Goal: Information Seeking & Learning: Check status

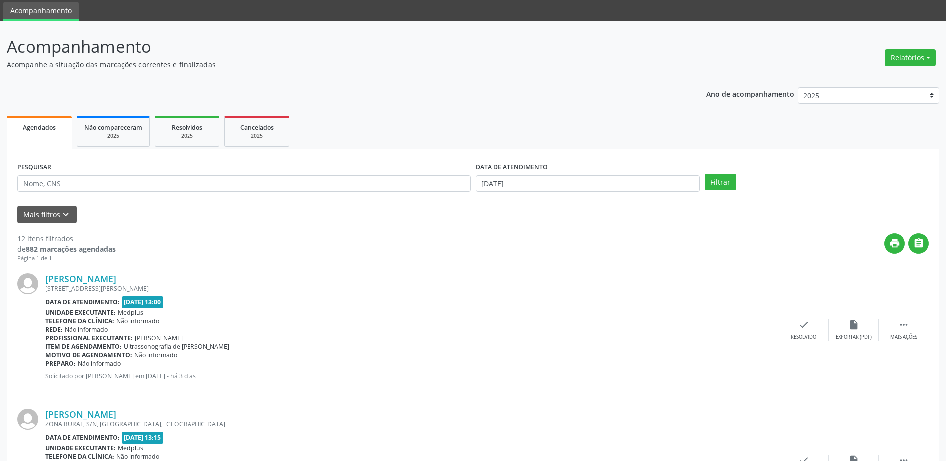
scroll to position [100, 0]
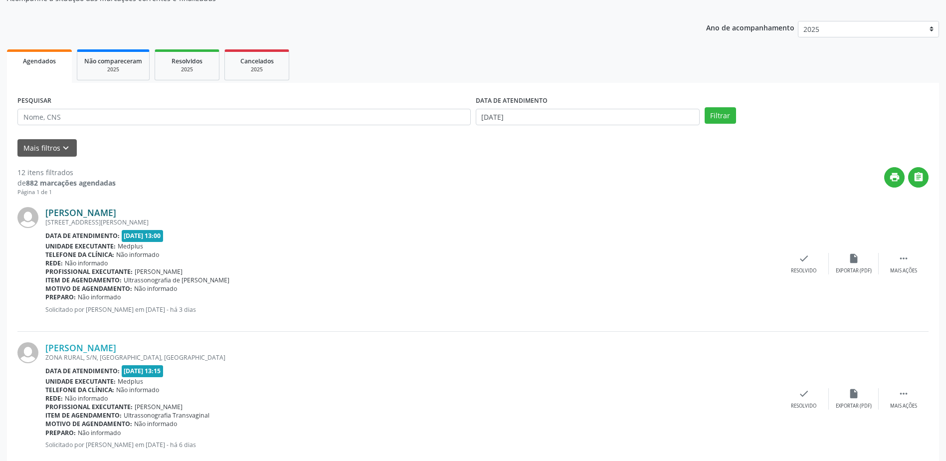
click at [116, 211] on link "[PERSON_NAME]" at bounding box center [80, 212] width 71 height 11
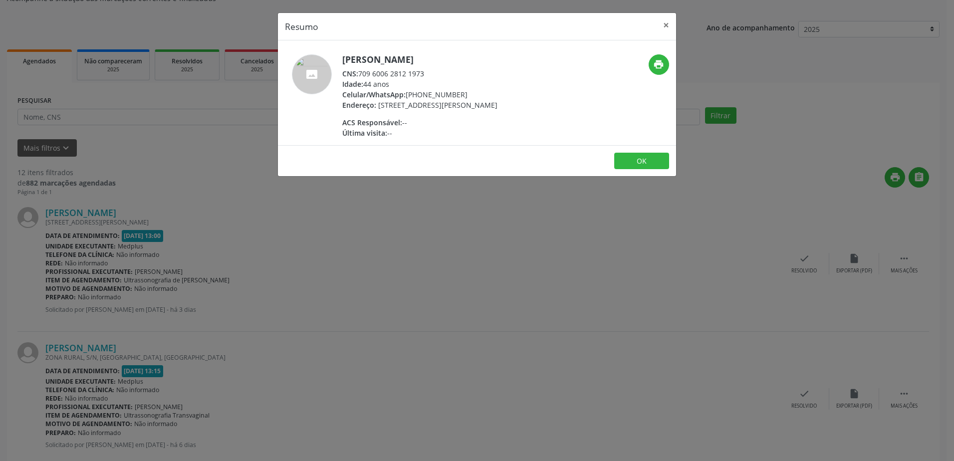
click at [368, 212] on div "Resumo × [PERSON_NAME] CNS: 709 6006 2812 1973 Idade: 44 anos Celular/WhatsApp:…" at bounding box center [477, 230] width 954 height 461
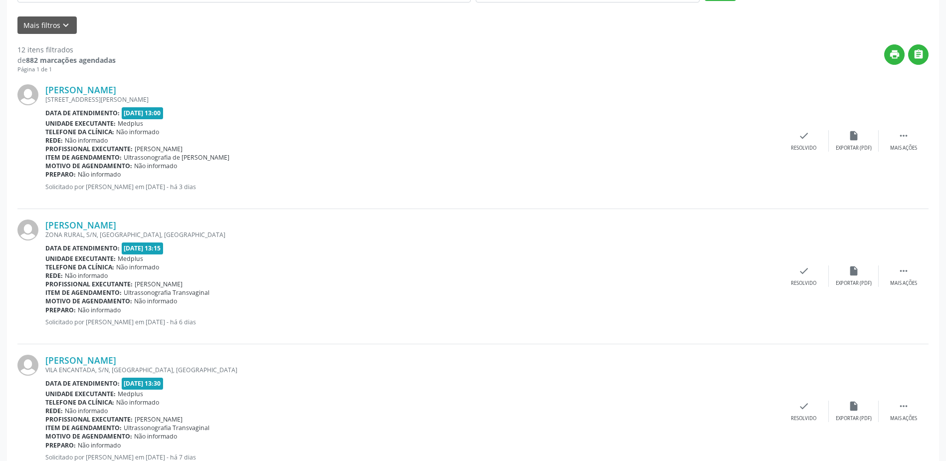
scroll to position [200, 0]
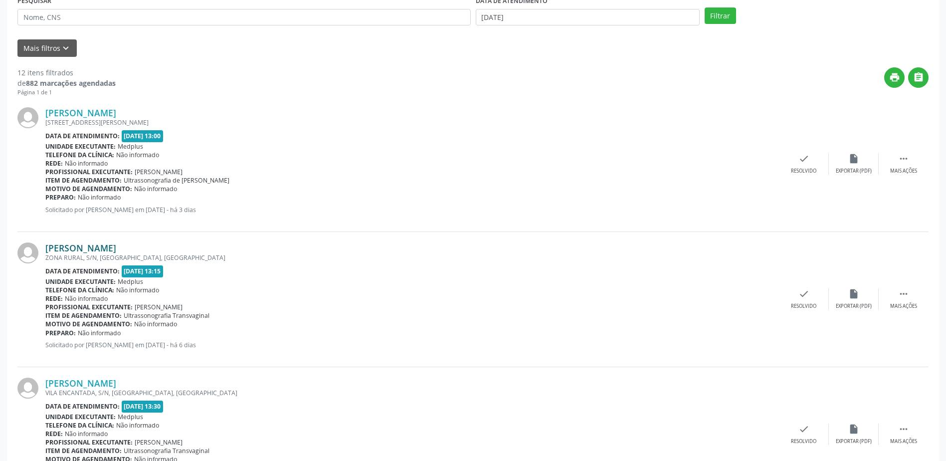
click at [110, 249] on link "[PERSON_NAME]" at bounding box center [80, 247] width 71 height 11
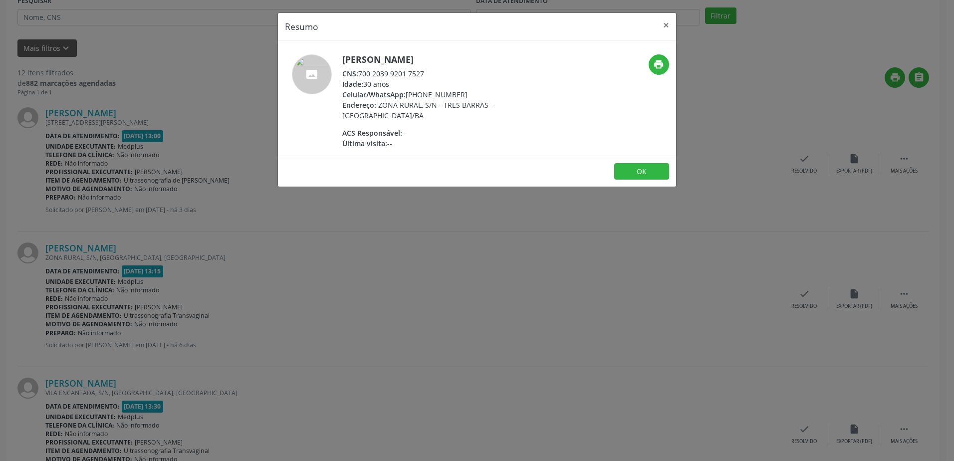
click at [353, 205] on div "Resumo × Rosineide [PERSON_NAME] CNS: 700 2039 9201 7527 Idade: 30 anos Celular…" at bounding box center [477, 230] width 954 height 461
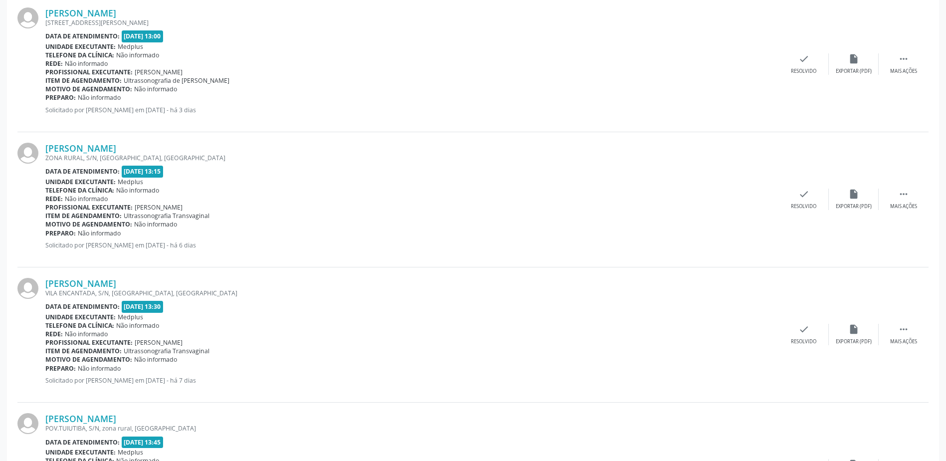
scroll to position [399, 0]
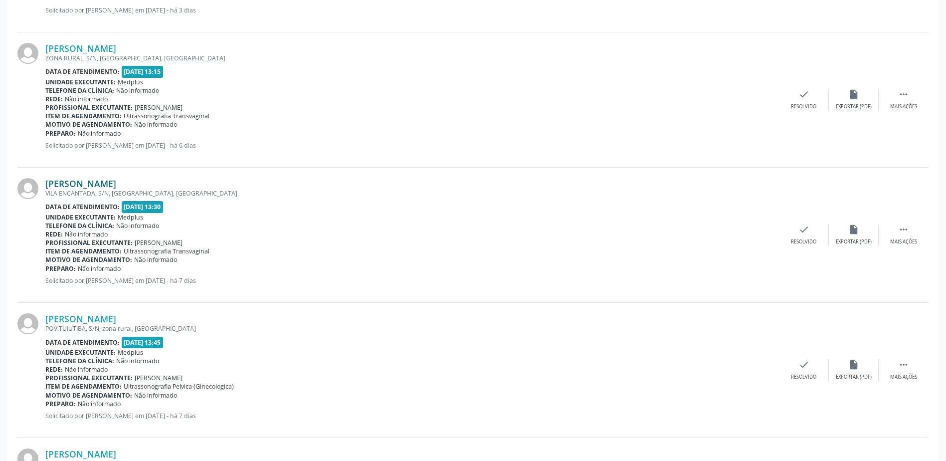
click at [76, 186] on link "[PERSON_NAME]" at bounding box center [80, 183] width 71 height 11
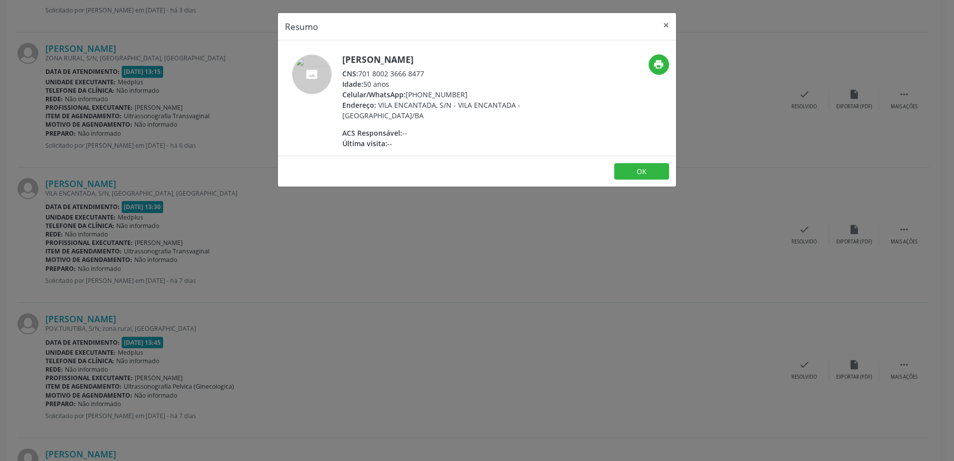
click at [265, 215] on div "Resumo × [PERSON_NAME] CNS: 701 8002 3666 8477 Idade: 50 anos Celular/WhatsApp:…" at bounding box center [477, 230] width 954 height 461
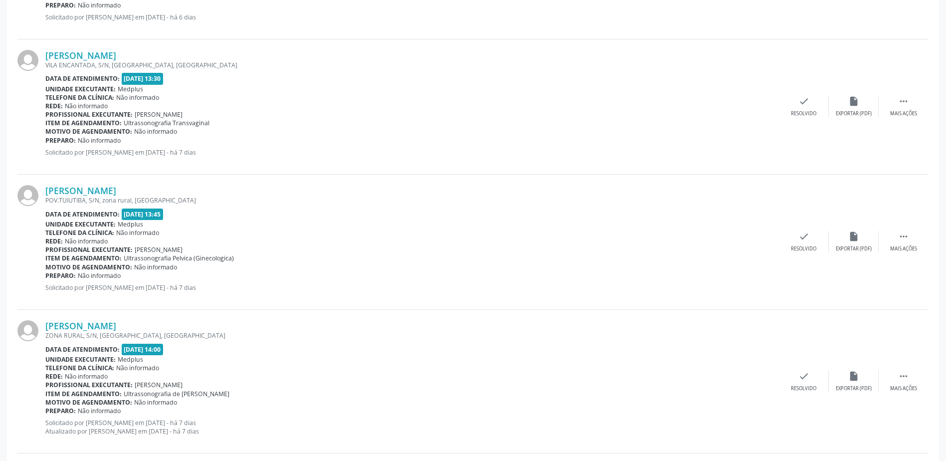
scroll to position [549, 0]
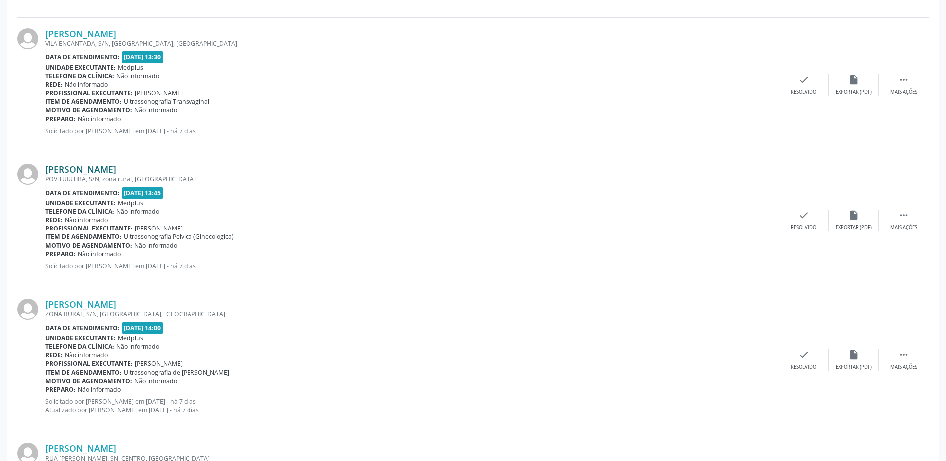
click at [85, 174] on link "[PERSON_NAME]" at bounding box center [80, 169] width 71 height 11
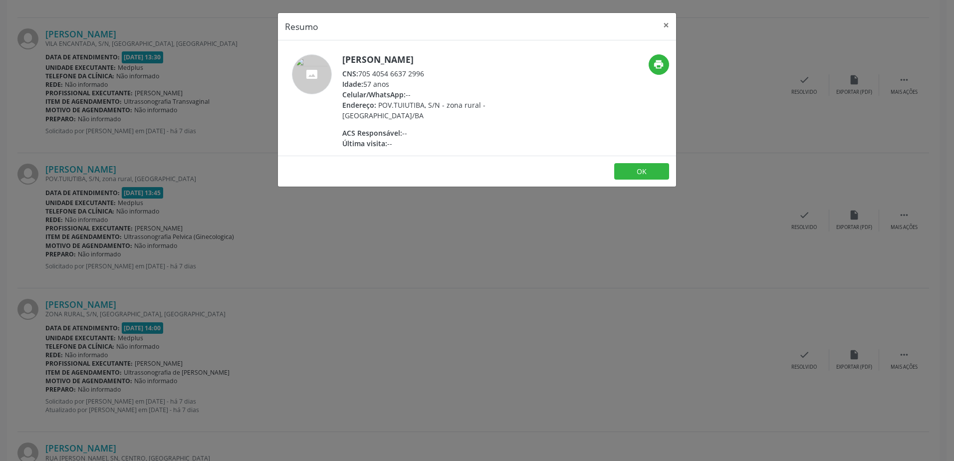
click at [489, 212] on div "Resumo × [PERSON_NAME] CNS: 705 4054 6637 2996 Idade: 57 anos Celular/WhatsApp:…" at bounding box center [477, 230] width 954 height 461
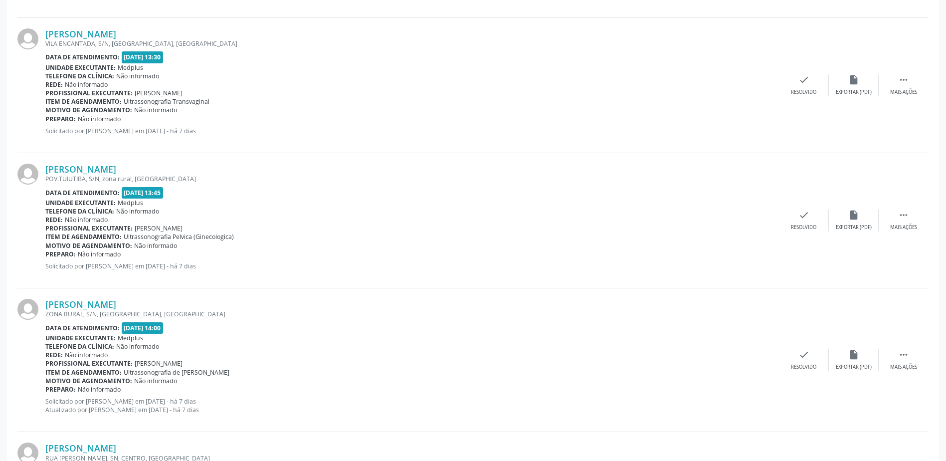
scroll to position [699, 0]
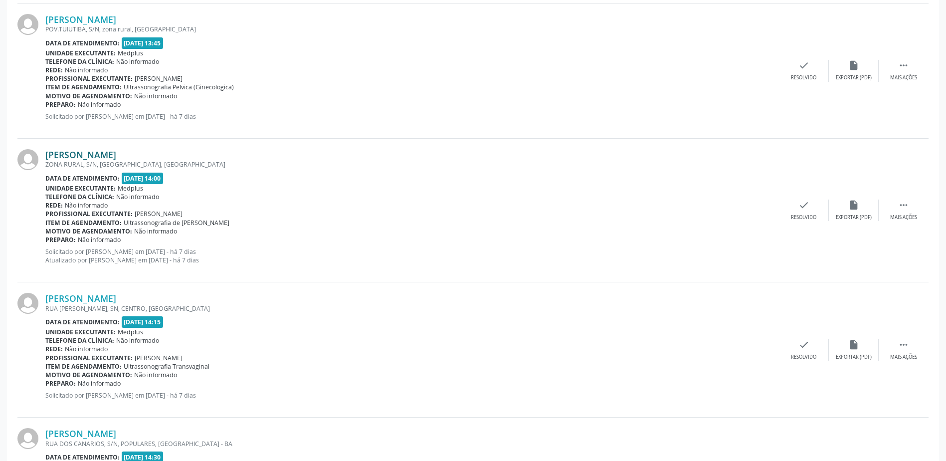
click at [116, 157] on link "[PERSON_NAME]" at bounding box center [80, 154] width 71 height 11
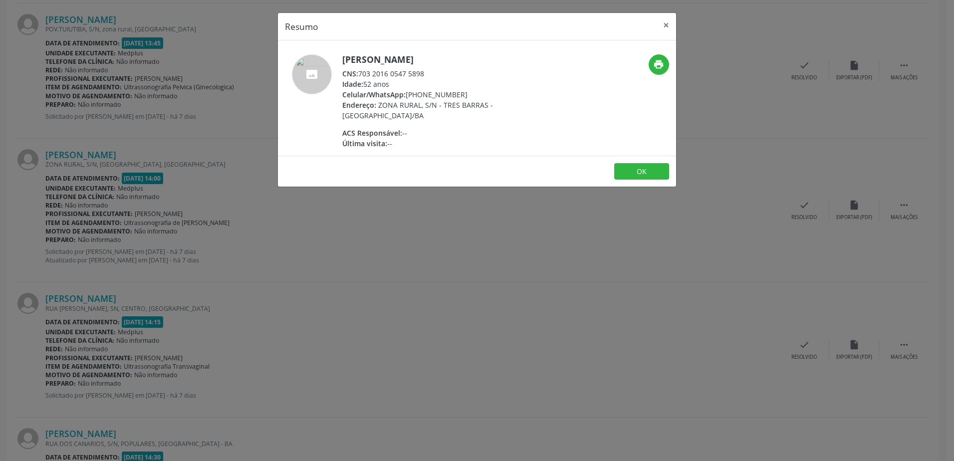
click at [450, 229] on div "Resumo × [PERSON_NAME] CNS: 703 2016 0547 5898 Idade: 52 anos Celular/WhatsApp:…" at bounding box center [477, 230] width 954 height 461
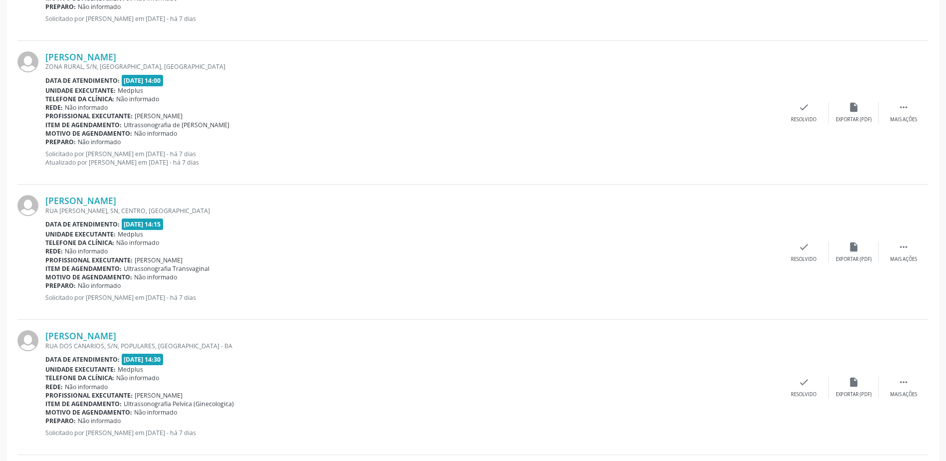
scroll to position [848, 0]
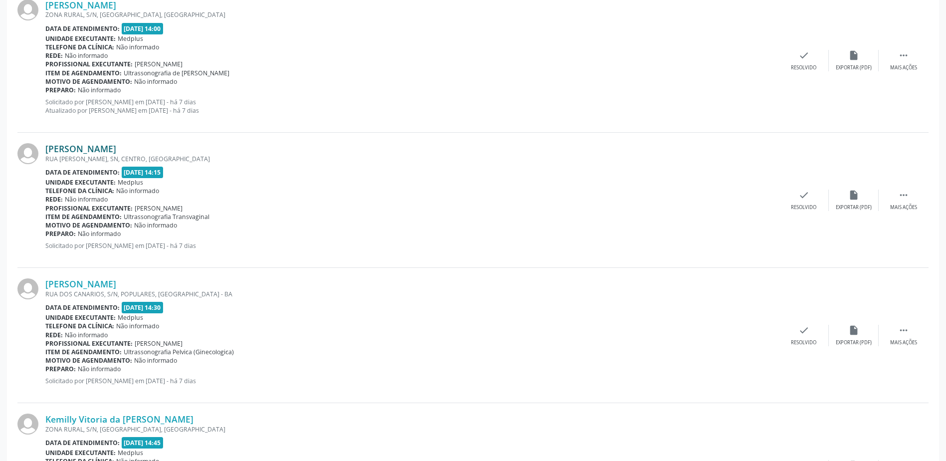
click at [116, 148] on link "[PERSON_NAME]" at bounding box center [80, 148] width 71 height 11
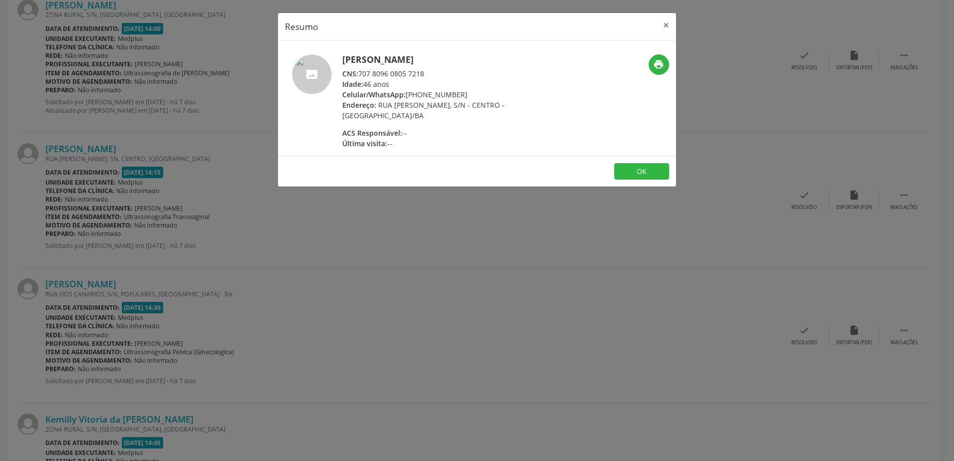
click at [502, 206] on div "Resumo × [PERSON_NAME] CNS: 707 8096 0805 7218 Idade: 46 anos Celular/WhatsApp:…" at bounding box center [477, 230] width 954 height 461
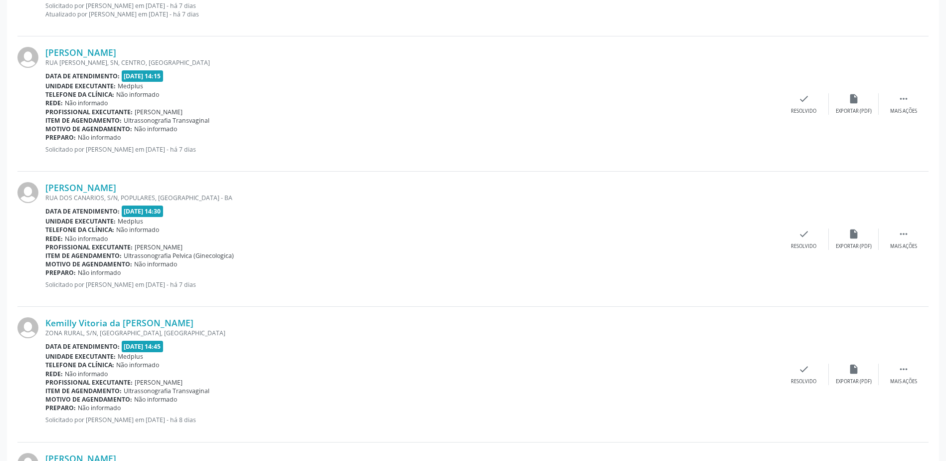
scroll to position [948, 0]
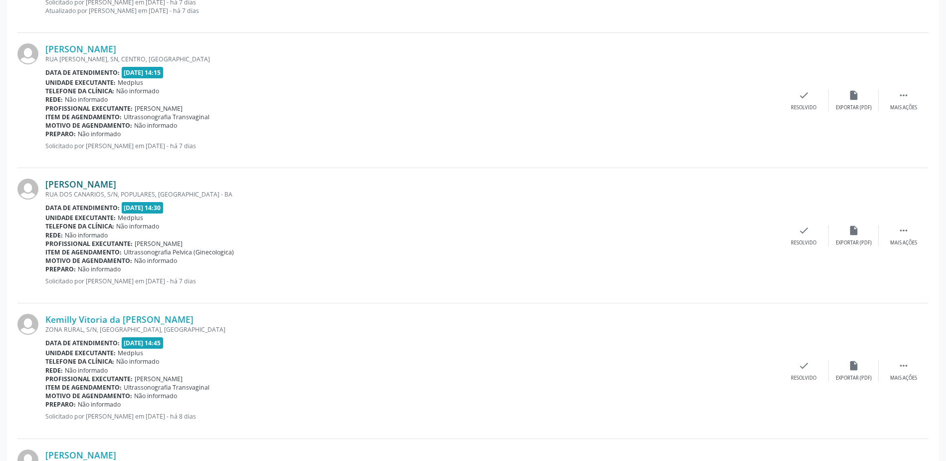
click at [116, 187] on link "[PERSON_NAME]" at bounding box center [80, 184] width 71 height 11
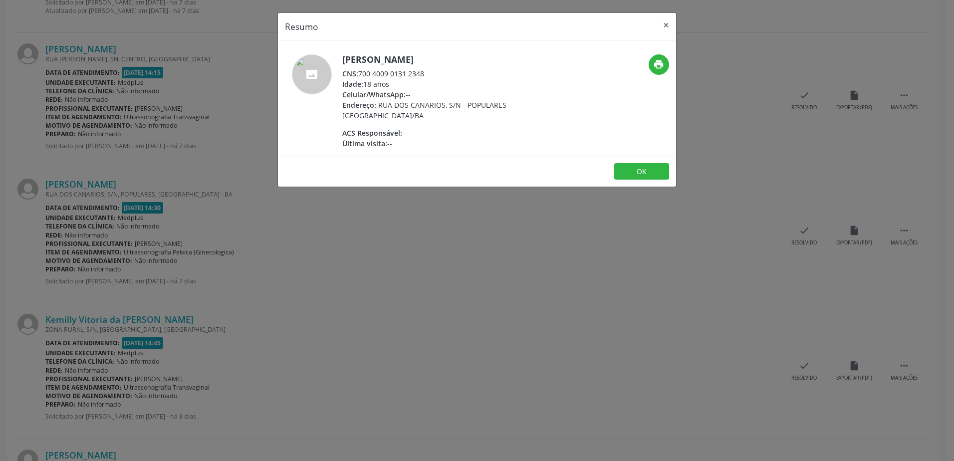
click at [385, 178] on footer "OK" at bounding box center [477, 171] width 398 height 31
click at [404, 221] on div "Resumo × [PERSON_NAME] CNS: 700 4009 0131 2348 Idade: 18 anos Celular/WhatsApp:…" at bounding box center [477, 230] width 954 height 461
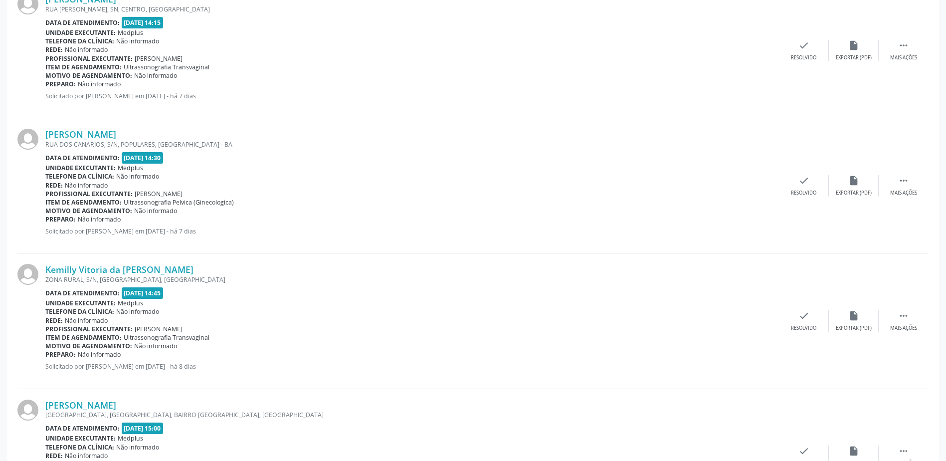
scroll to position [1048, 0]
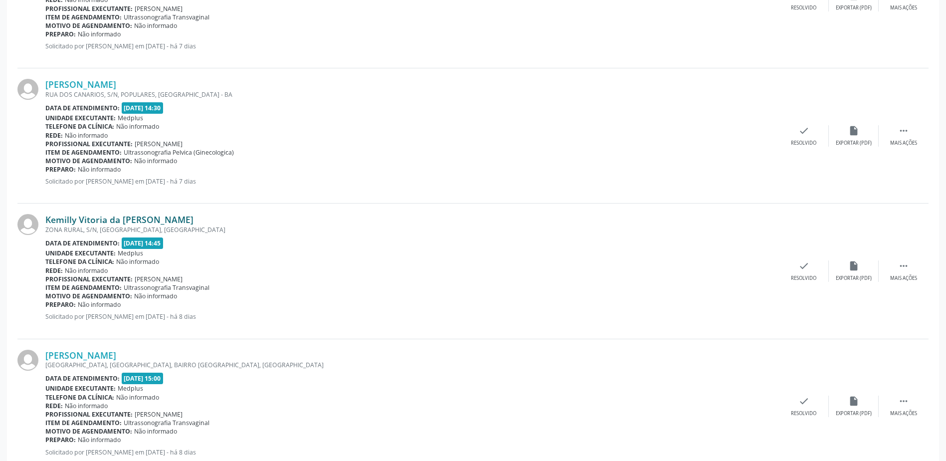
click at [109, 218] on link "Kemilly Vitoria da [PERSON_NAME]" at bounding box center [119, 219] width 148 height 11
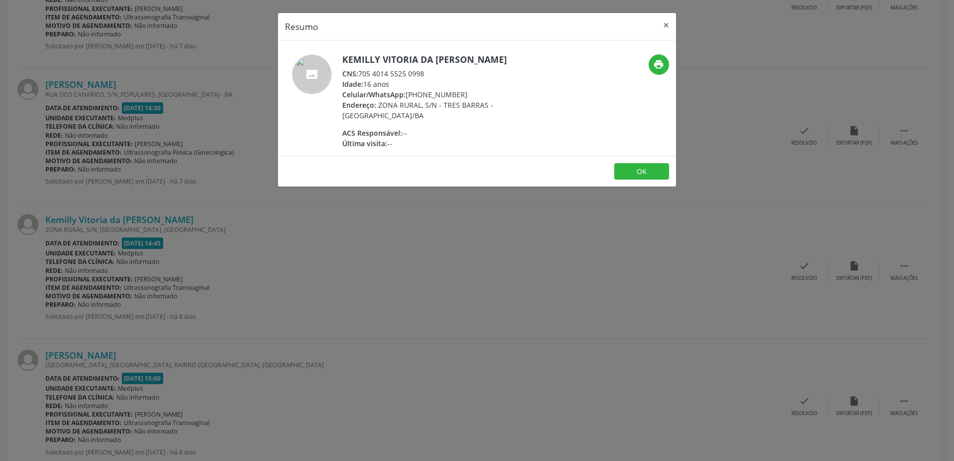
click at [473, 217] on div "Resumo × Kemilly Vitoria da [PERSON_NAME] CNS: 705 4014 5525 0998 Idade: 16 ano…" at bounding box center [477, 230] width 954 height 461
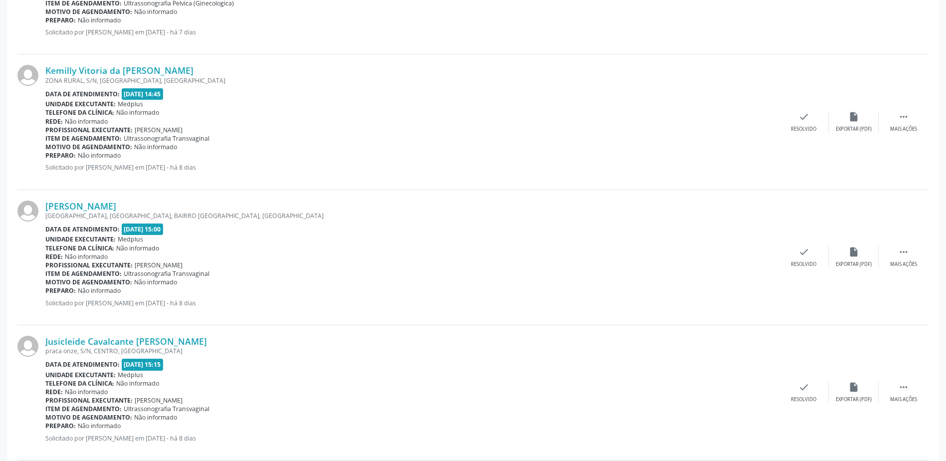
scroll to position [1197, 0]
click at [116, 208] on link "[PERSON_NAME]" at bounding box center [80, 205] width 71 height 11
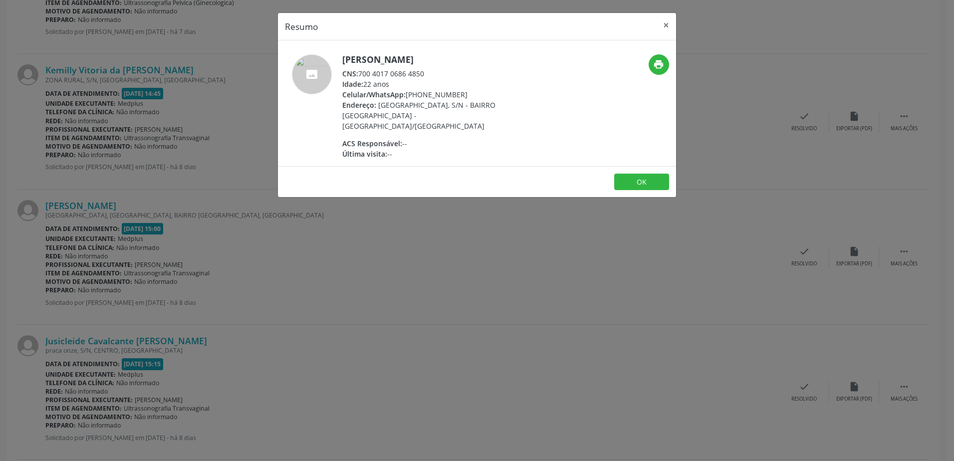
click at [480, 202] on div "Resumo × [PERSON_NAME] CNS: 700 4017 0686 4850 Idade: 22 anos Celular/WhatsApp:…" at bounding box center [477, 230] width 954 height 461
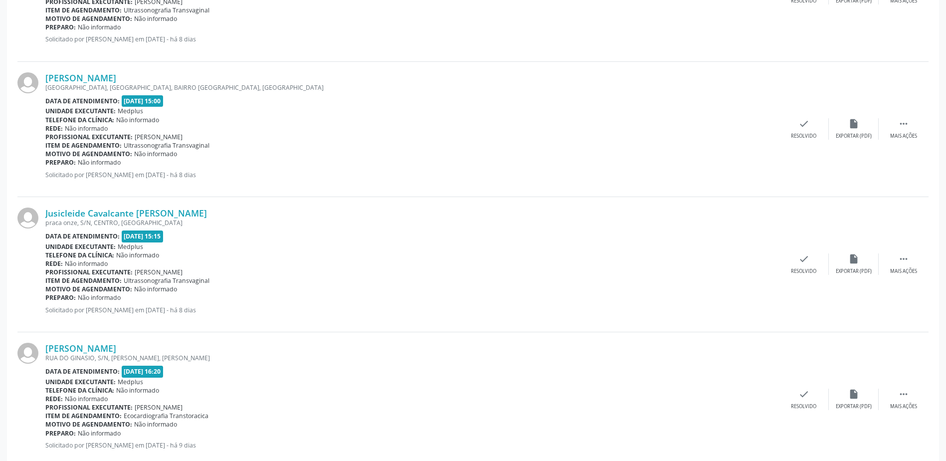
scroll to position [1347, 0]
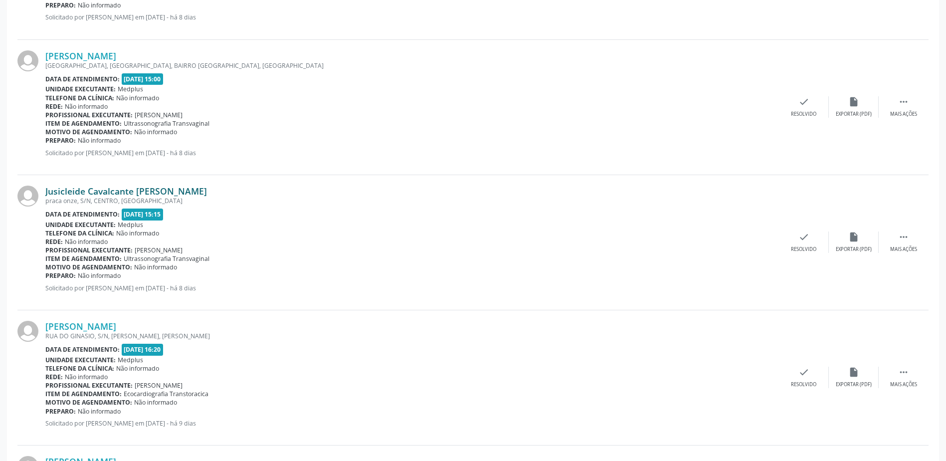
click at [106, 193] on link "Jusicleide Cavalcante [PERSON_NAME]" at bounding box center [126, 191] width 162 height 11
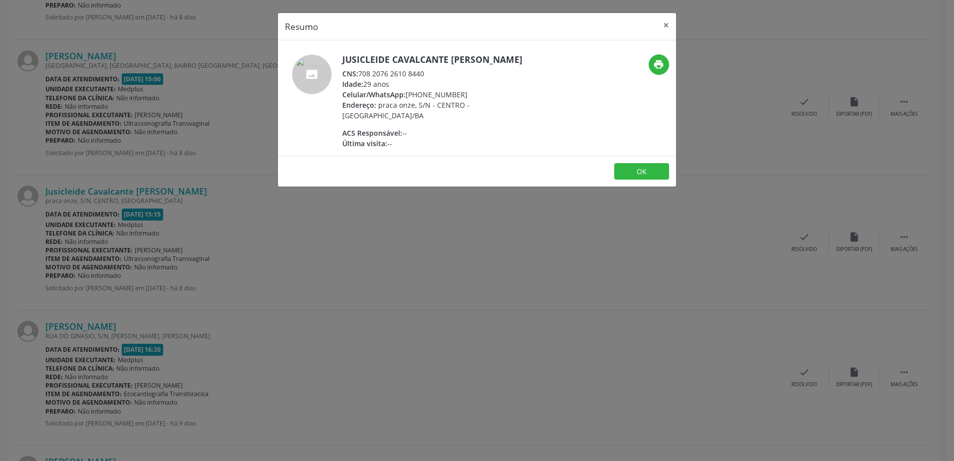
click at [182, 285] on div "Resumo × Jusicleide Cavalcante [PERSON_NAME] CNS: 708 2076 2610 8440 Idade: 29 …" at bounding box center [477, 230] width 954 height 461
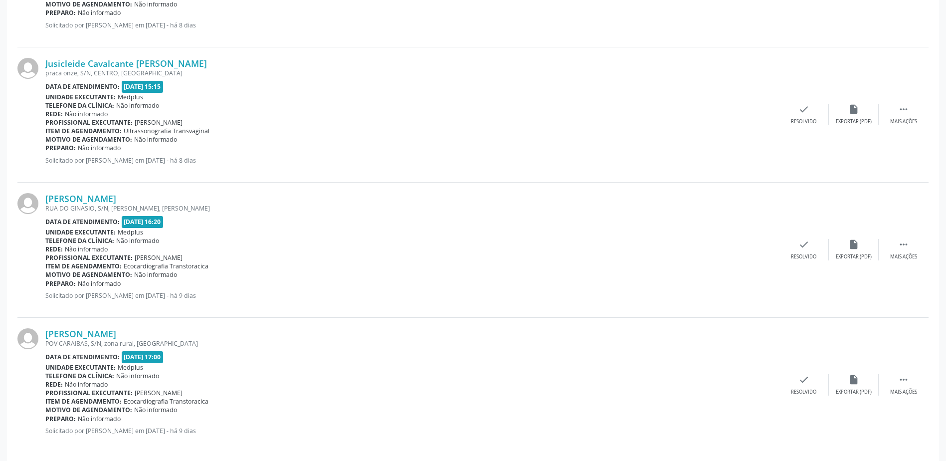
scroll to position [1484, 0]
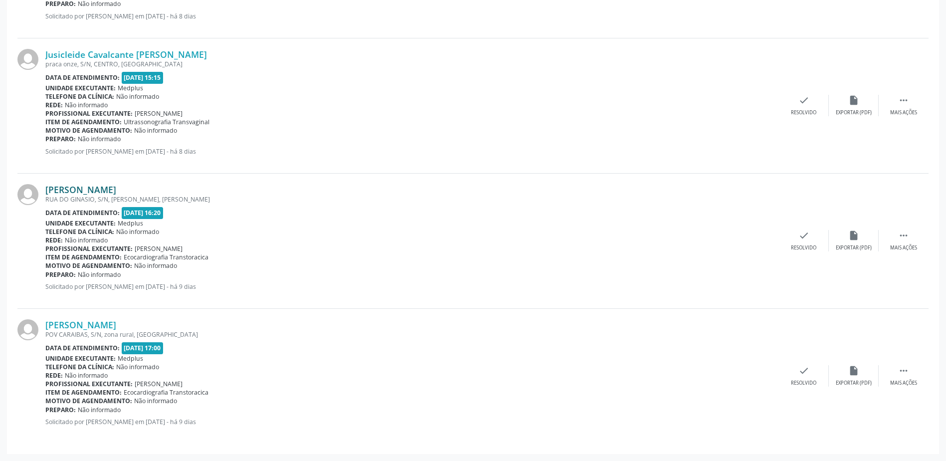
click at [108, 189] on link "[PERSON_NAME]" at bounding box center [80, 189] width 71 height 11
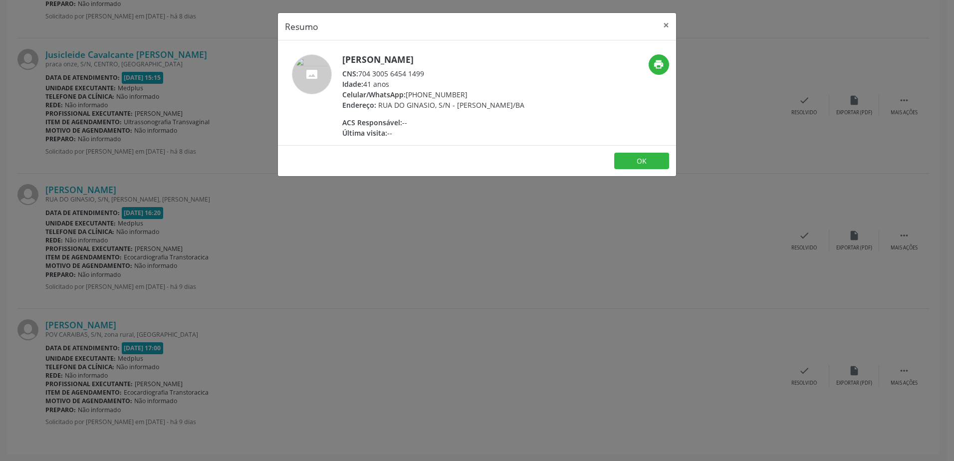
click at [217, 300] on div "Resumo × [PERSON_NAME] CNS: 704 3005 6454 1499 Idade: 41 anos Celular/WhatsApp:…" at bounding box center [477, 230] width 954 height 461
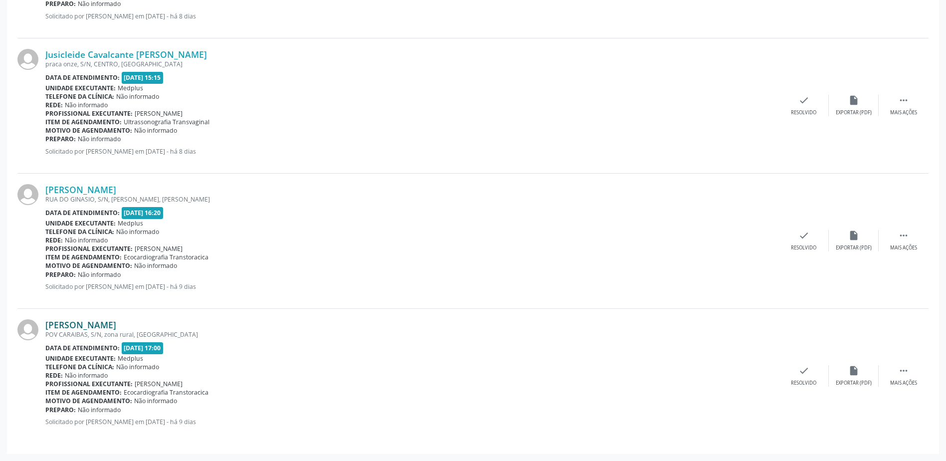
click at [116, 327] on link "[PERSON_NAME]" at bounding box center [80, 324] width 71 height 11
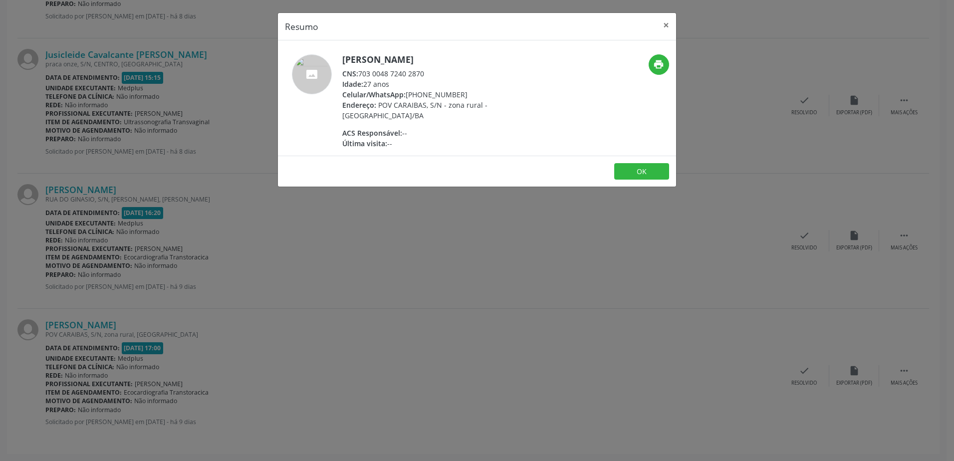
click at [525, 266] on div "Resumo × [PERSON_NAME] CNS: 703 0048 7240 2870 Idade: 27 anos Celular/WhatsApp:…" at bounding box center [477, 230] width 954 height 461
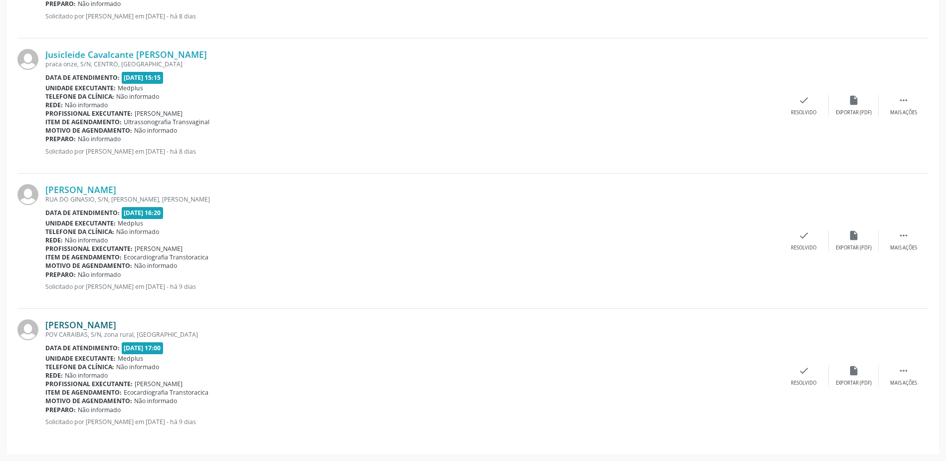
click at [112, 325] on link "[PERSON_NAME]" at bounding box center [80, 324] width 71 height 11
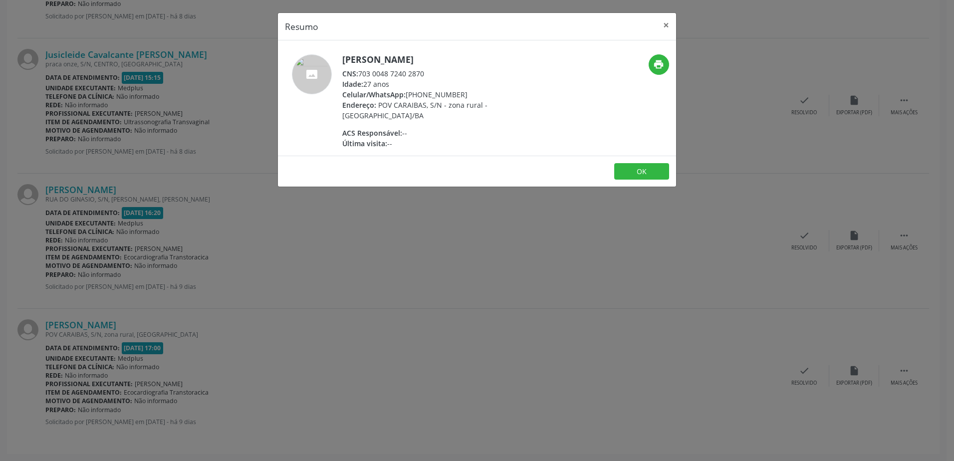
click at [324, 319] on div "Resumo × [PERSON_NAME] CNS: 703 0048 7240 2870 Idade: 27 anos Celular/WhatsApp:…" at bounding box center [477, 230] width 954 height 461
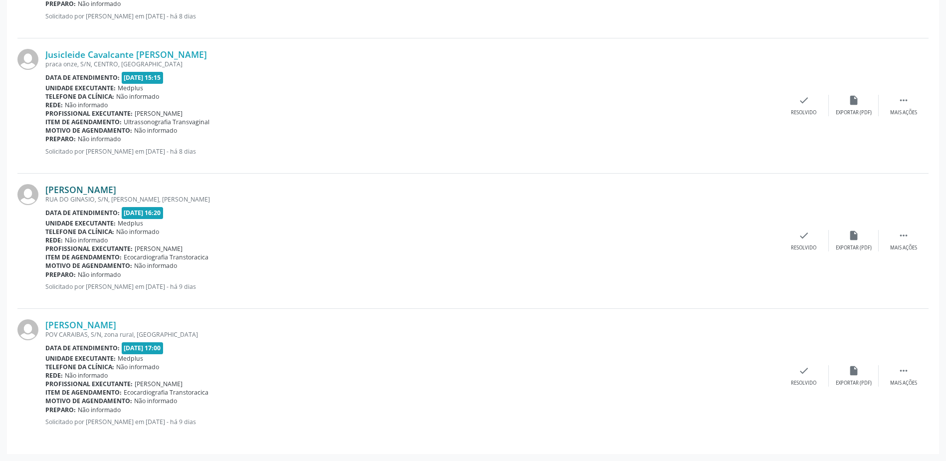
click at [85, 186] on link "[PERSON_NAME]" at bounding box center [80, 189] width 71 height 11
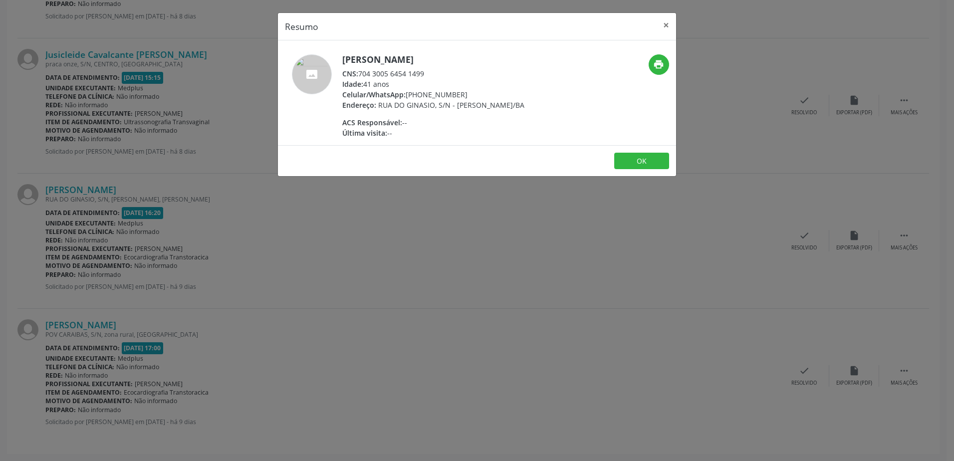
click at [414, 223] on div "Resumo × [PERSON_NAME] CNS: 704 3005 6454 1499 Idade: 41 anos Celular/WhatsApp:…" at bounding box center [477, 230] width 954 height 461
